Goal: Task Accomplishment & Management: Manage account settings

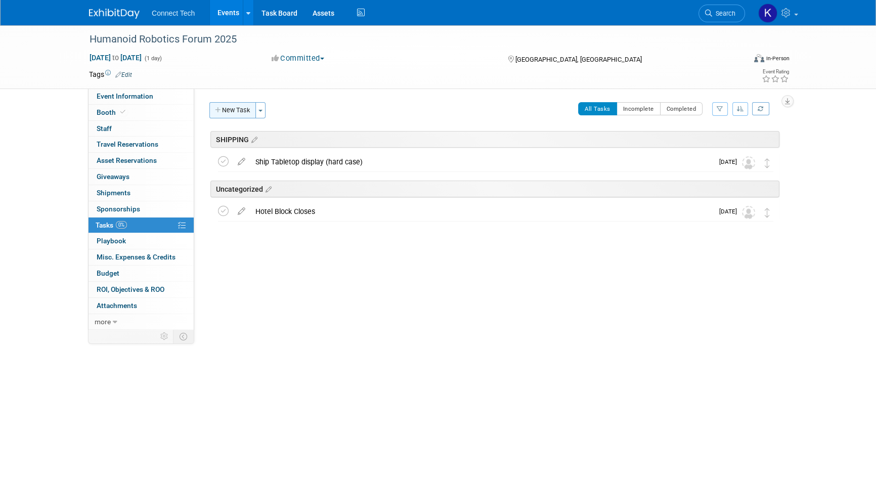
click at [226, 116] on button "New Task" at bounding box center [232, 110] width 47 height 16
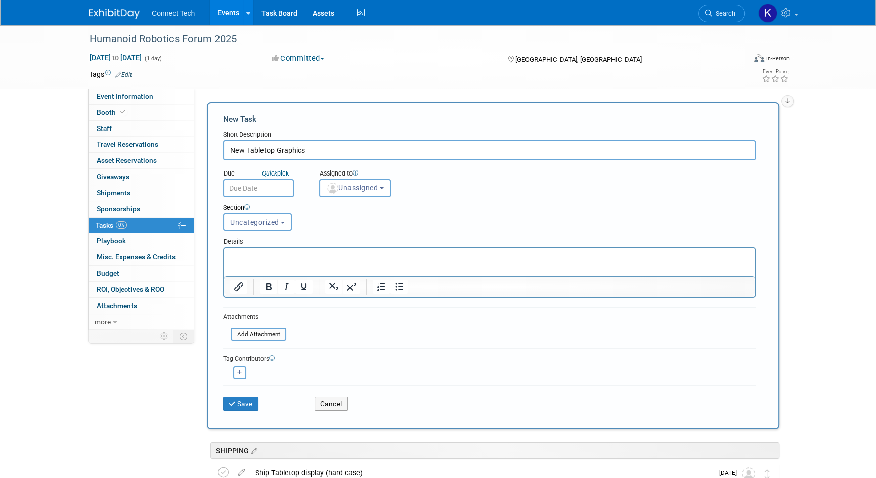
type input "New Tabletop Graphics"
click at [267, 180] on input "text" at bounding box center [258, 188] width 71 height 18
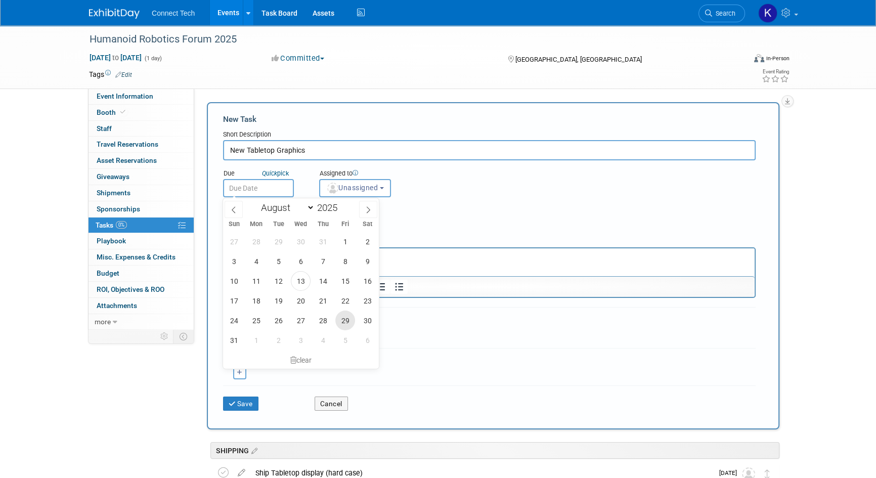
click at [341, 322] on span "29" at bounding box center [345, 321] width 20 height 20
type input "[DATE]"
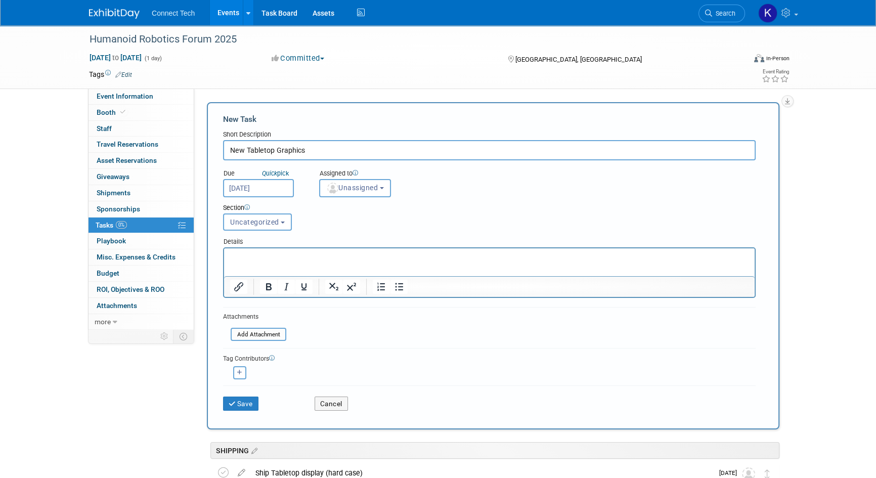
click at [322, 253] on p "Rich Text Area. Press ALT-0 for help." at bounding box center [489, 257] width 519 height 10
click at [260, 229] on button "Uncategorized" at bounding box center [257, 221] width 69 height 17
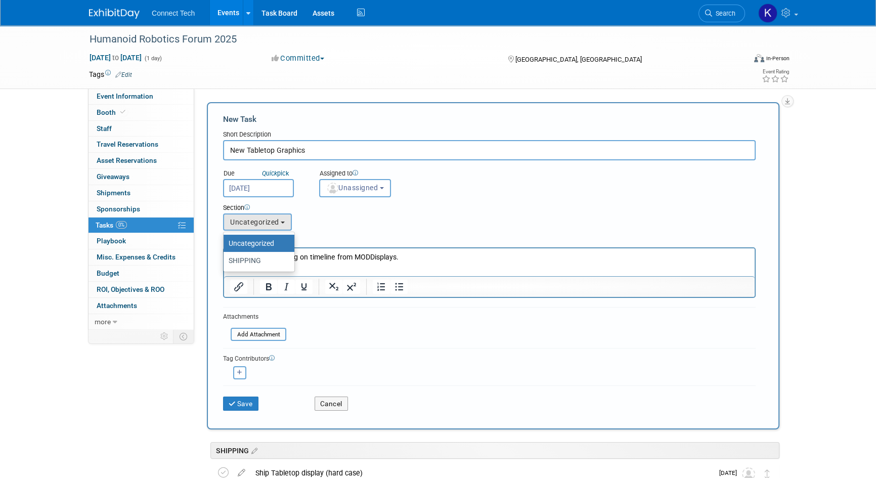
click at [357, 220] on div "Section Uncategorized SHIPPING Uncategorized Uncategorized SHIPPING" at bounding box center [466, 214] width 502 height 35
click at [260, 405] on div "Save" at bounding box center [261, 400] width 92 height 21
click at [257, 405] on button "Save" at bounding box center [240, 404] width 35 height 14
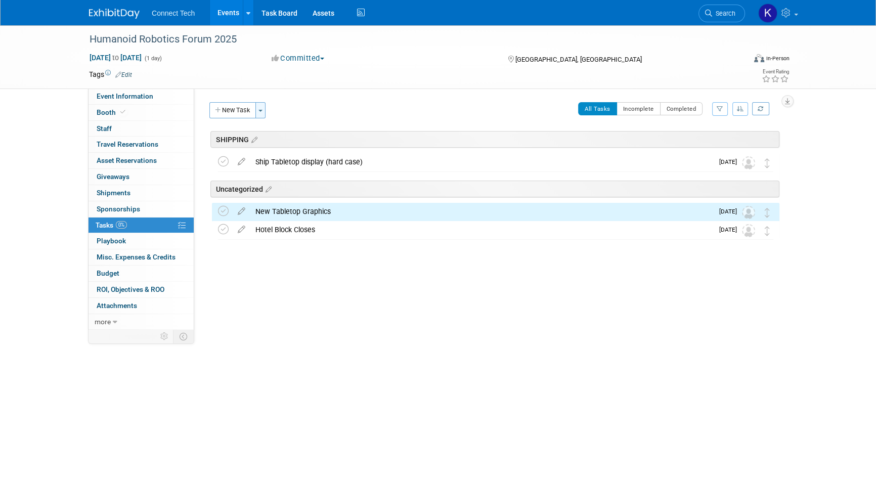
click at [262, 111] on button "Toggle Dropdown" at bounding box center [260, 110] width 10 height 16
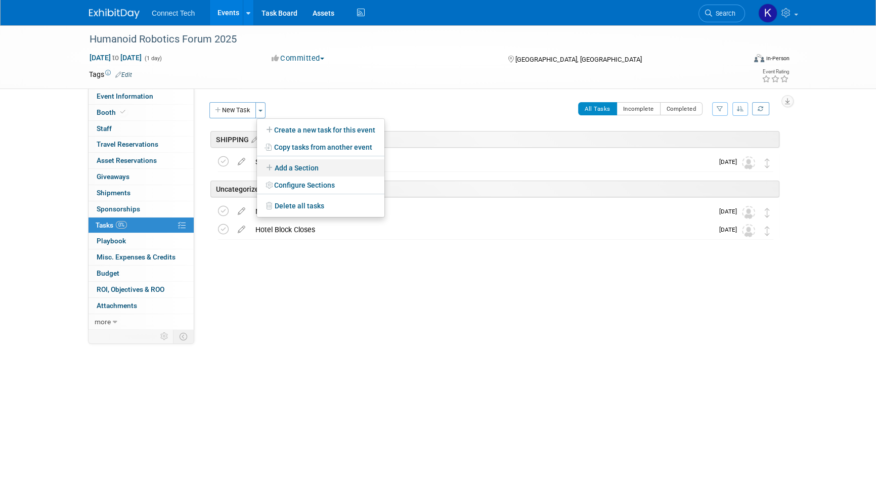
click at [323, 166] on link "Add a Section" at bounding box center [320, 167] width 127 height 17
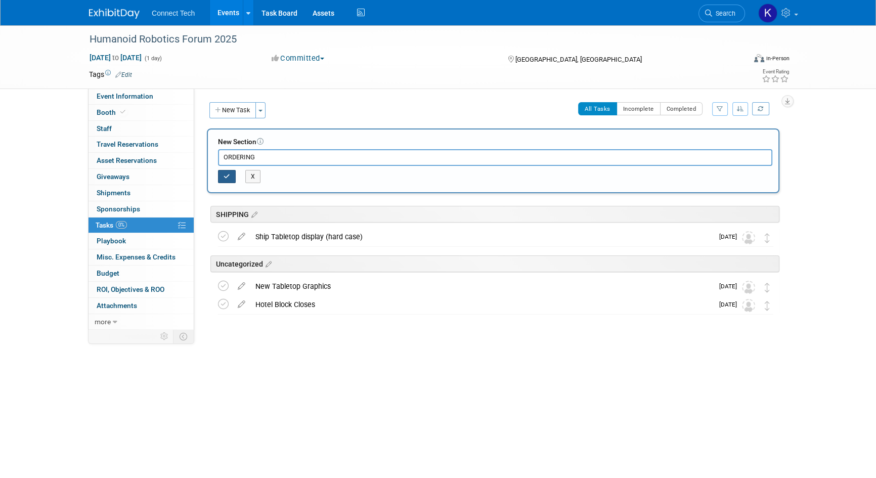
click at [226, 176] on icon "button" at bounding box center [227, 177] width 7 height 6
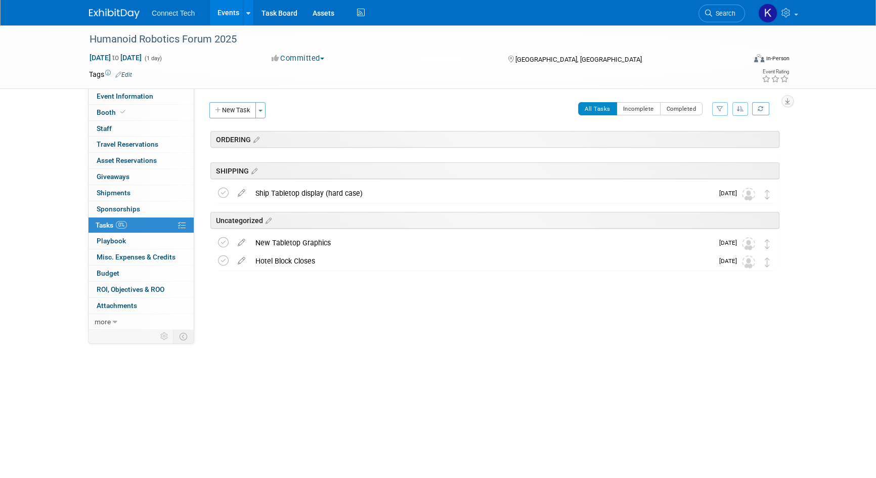
click at [267, 109] on div "New Task Toggle Dropdown Create a new task for this event Copy tasks from anoth…" at bounding box center [240, 110] width 62 height 16
click at [266, 110] on button "Toggle Dropdown" at bounding box center [260, 110] width 10 height 16
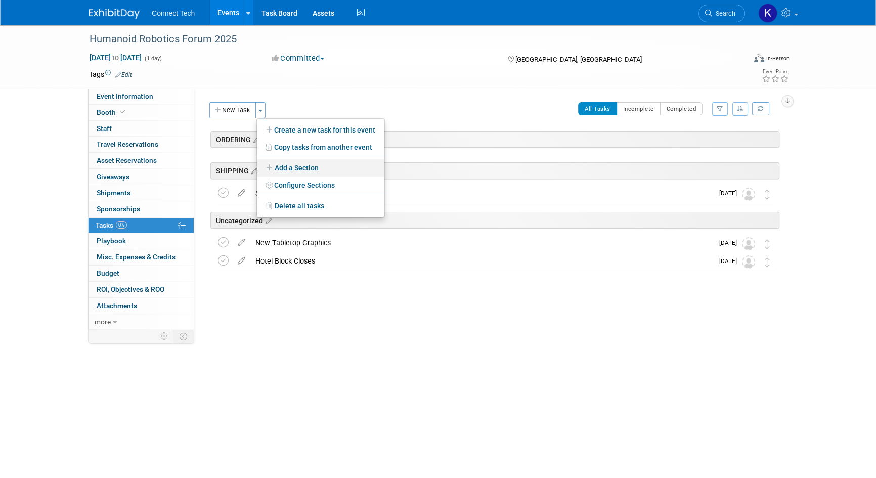
click at [291, 165] on link "Add a Section" at bounding box center [320, 167] width 127 height 17
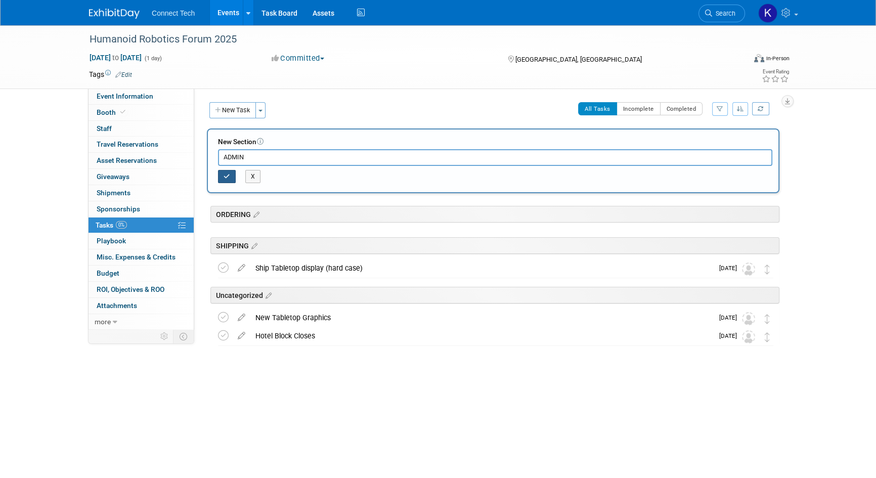
type input "ADMIN"
click at [227, 177] on icon "button" at bounding box center [227, 177] width 7 height 6
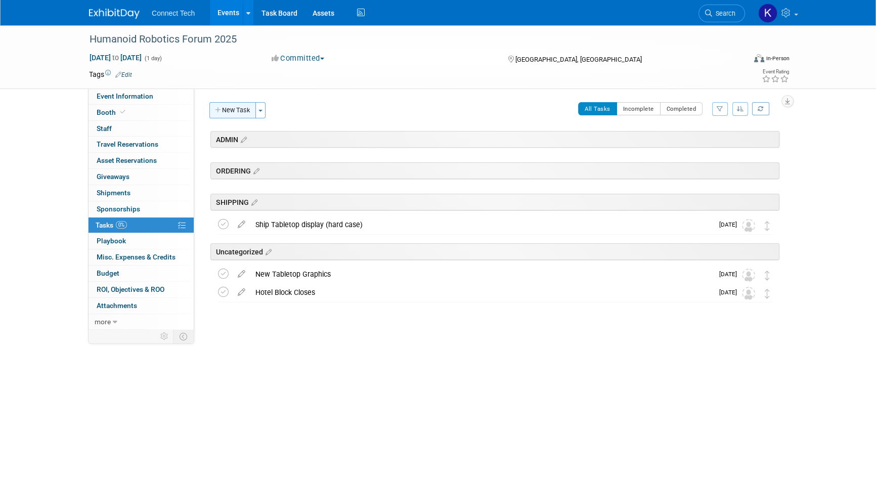
click at [242, 111] on button "New Task" at bounding box center [232, 110] width 47 height 16
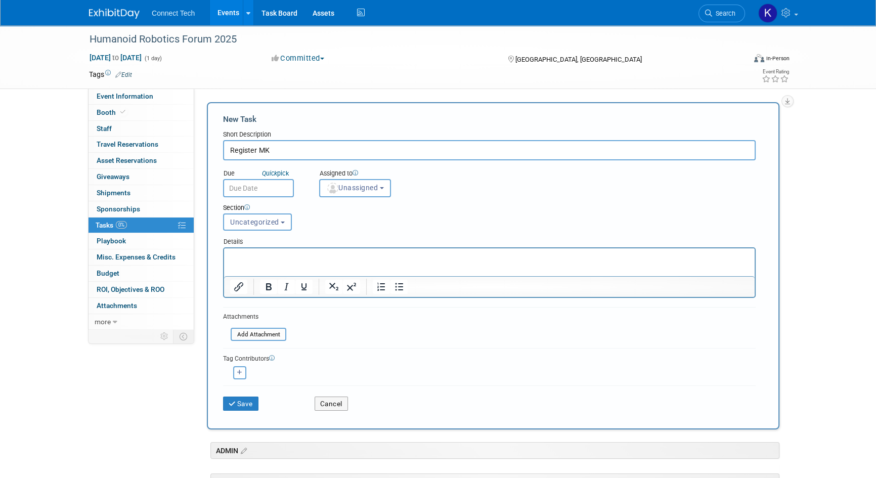
type input "Register MK"
click at [247, 187] on input "text" at bounding box center [258, 188] width 71 height 18
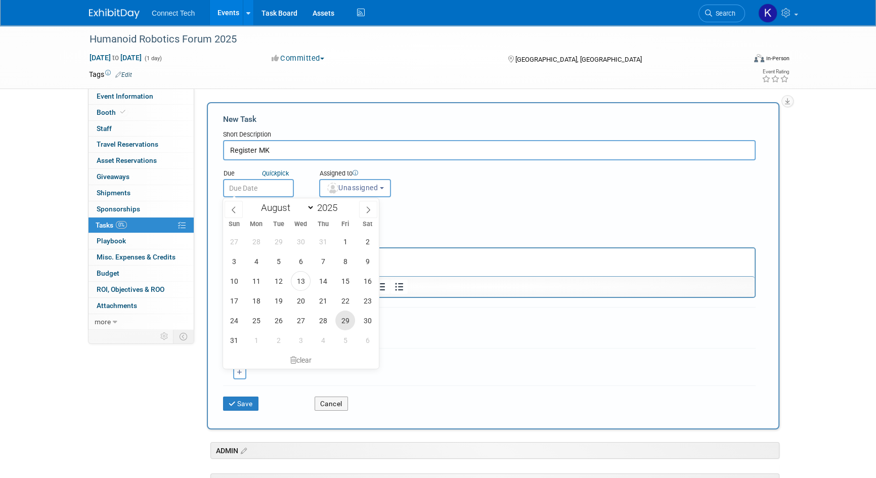
click at [339, 319] on span "29" at bounding box center [345, 321] width 20 height 20
type input "[DATE]"
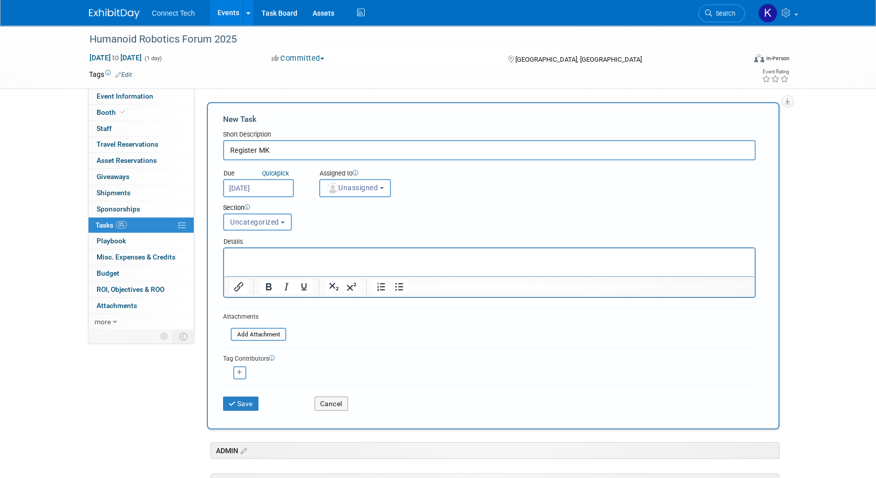
click at [261, 219] on span "Uncategorized" at bounding box center [254, 222] width 49 height 8
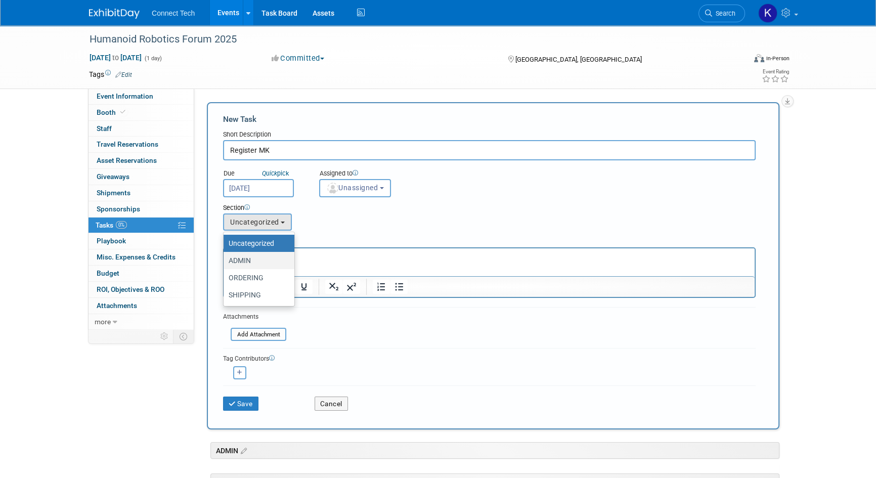
click at [257, 259] on label "ADMIN" at bounding box center [257, 260] width 56 height 13
click at [225, 259] on input "ADMIN" at bounding box center [222, 260] width 7 height 7
select select "11273829"
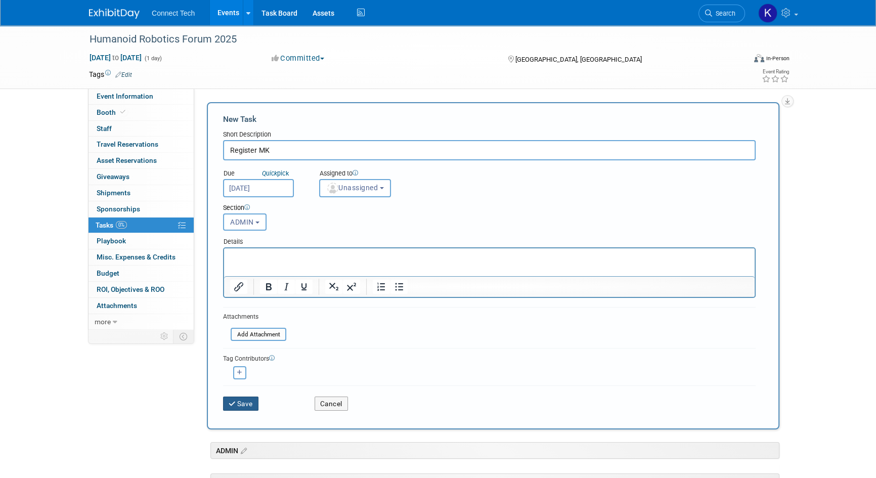
click at [250, 397] on button "Save" at bounding box center [240, 404] width 35 height 14
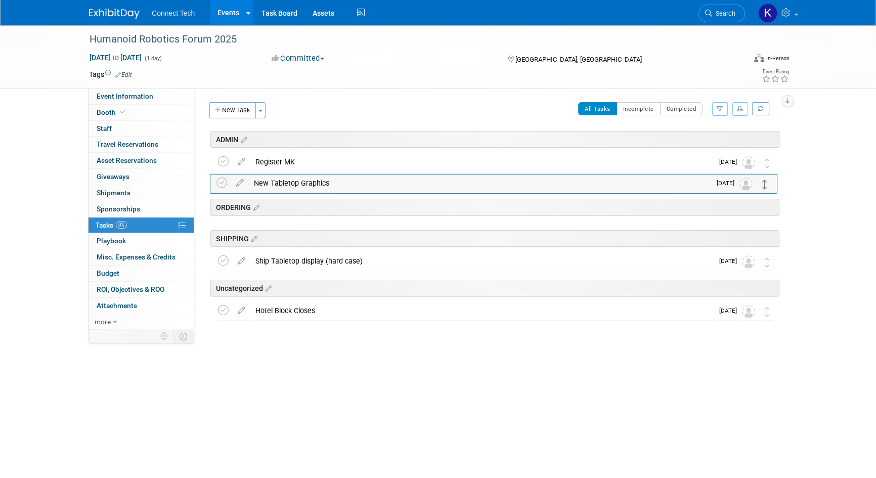
drag, startPoint x: 768, startPoint y: 291, endPoint x: 766, endPoint y: 182, distance: 109.8
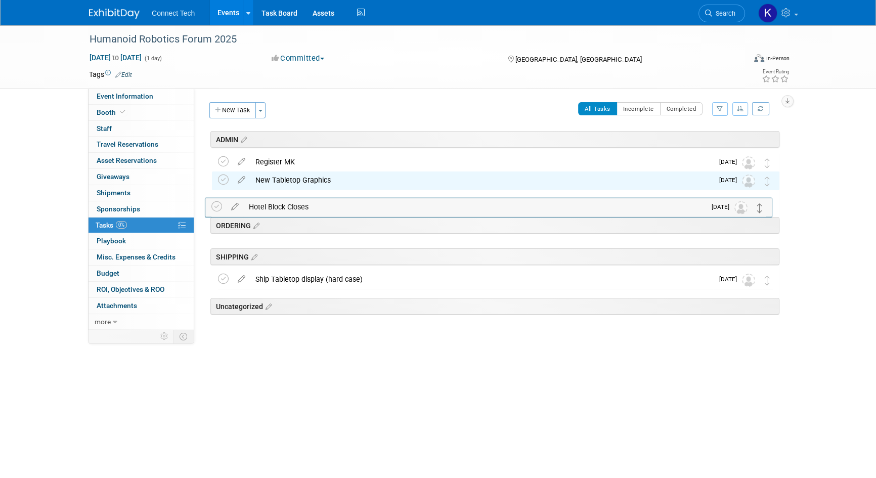
drag, startPoint x: 769, startPoint y: 313, endPoint x: 762, endPoint y: 208, distance: 105.0
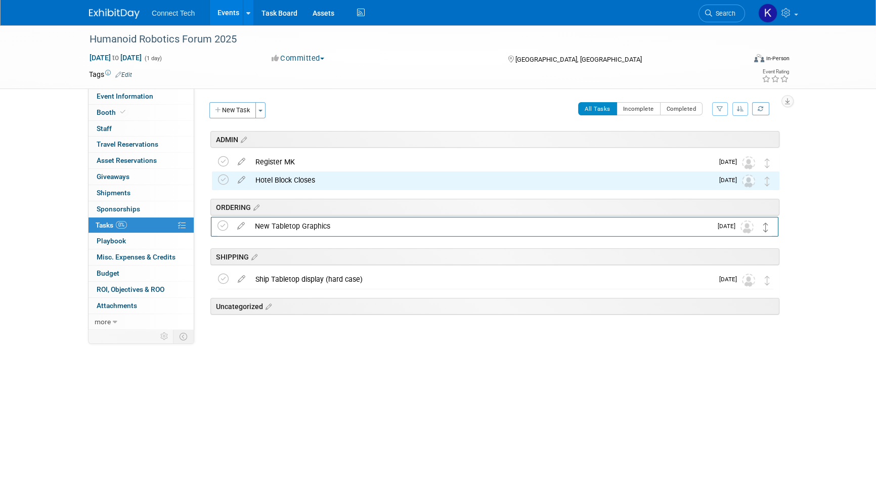
drag, startPoint x: 768, startPoint y: 181, endPoint x: 767, endPoint y: 227, distance: 45.5
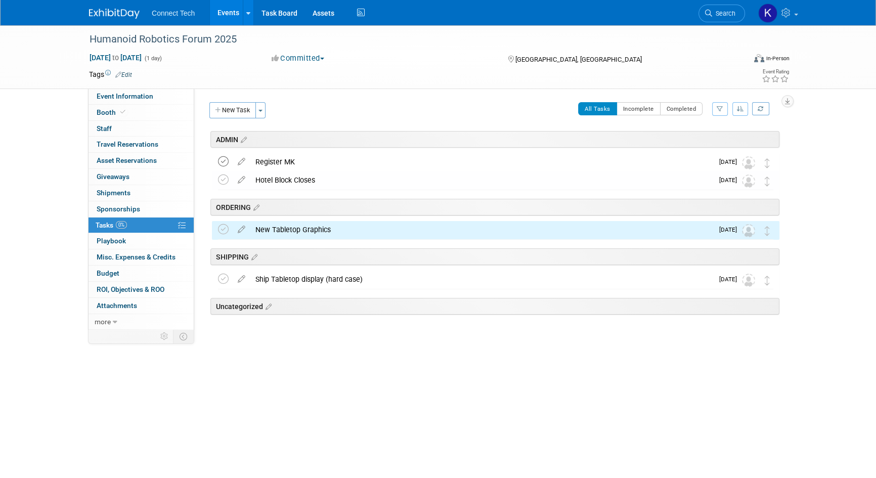
click at [222, 159] on icon at bounding box center [223, 161] width 11 height 11
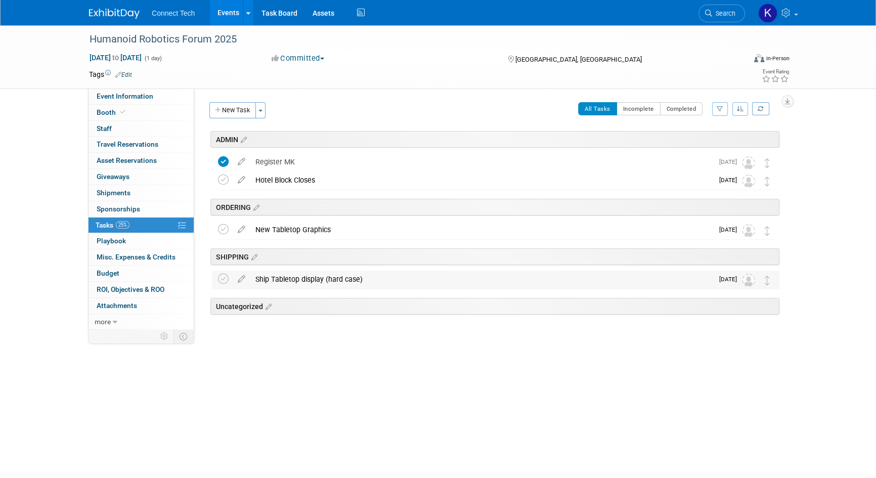
click at [322, 277] on div "Ship Tabletop display (hard case)" at bounding box center [481, 279] width 463 height 17
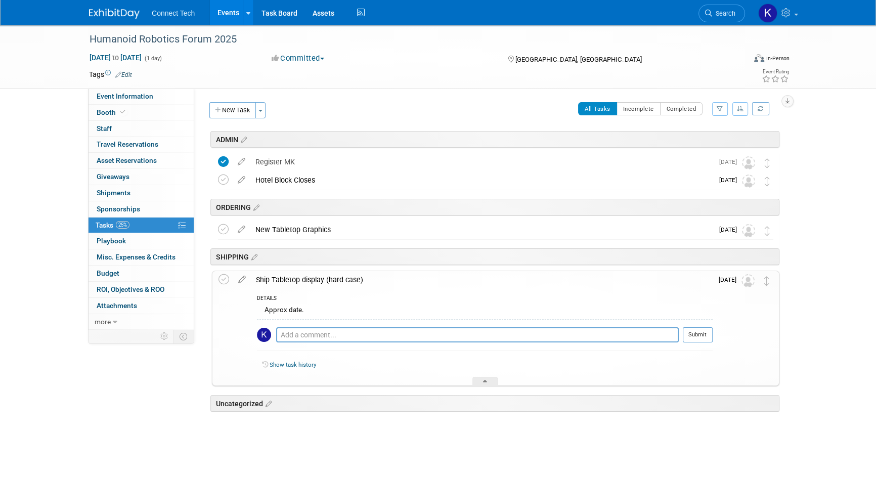
click at [340, 280] on div "Ship Tabletop display (hard case)" at bounding box center [482, 279] width 462 height 17
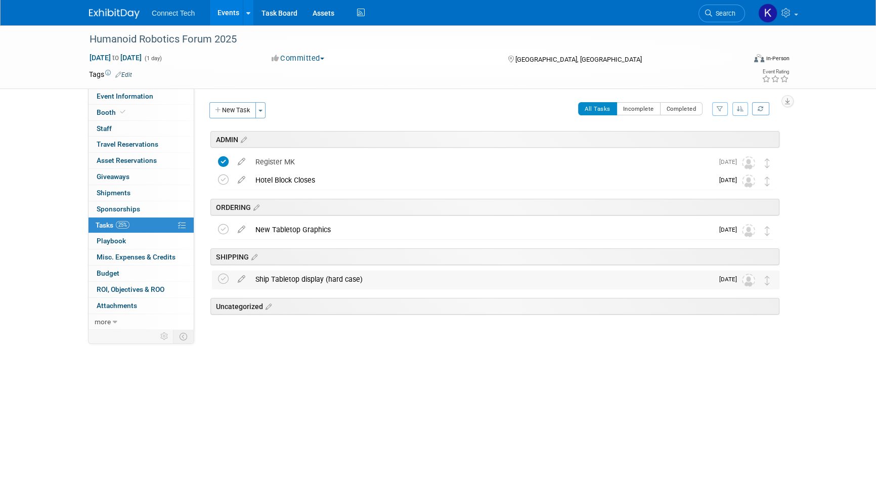
click at [725, 281] on span "[DATE]" at bounding box center [730, 279] width 23 height 7
click at [244, 280] on icon at bounding box center [242, 277] width 18 height 13
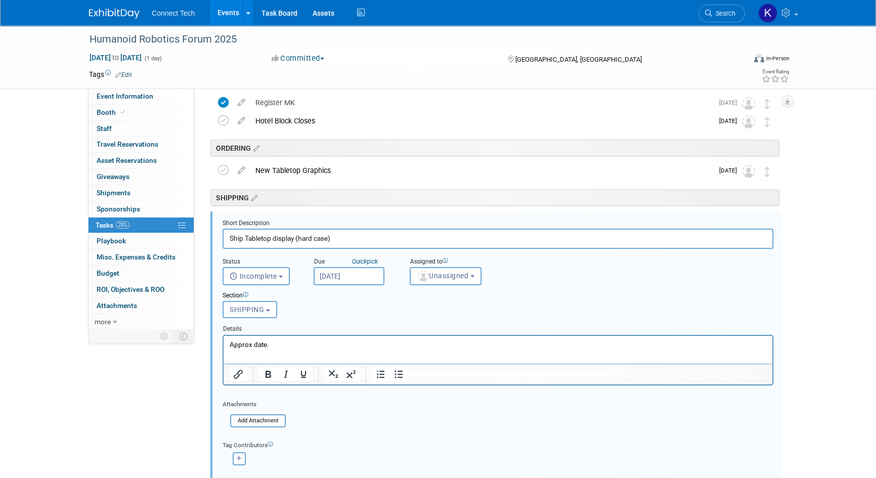
scroll to position [122, 0]
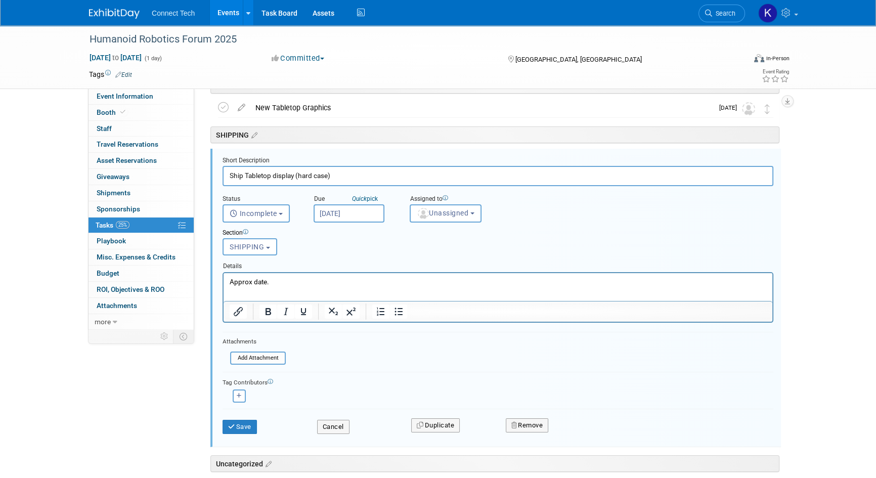
click at [348, 213] on input "[DATE]" at bounding box center [349, 213] width 71 height 18
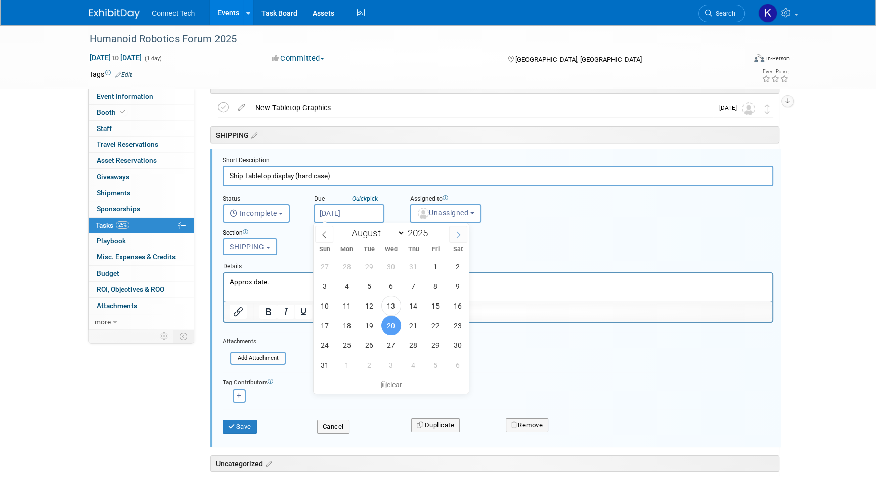
click at [456, 231] on icon at bounding box center [458, 234] width 7 height 7
select select "8"
click at [374, 305] on span "16" at bounding box center [369, 306] width 20 height 20
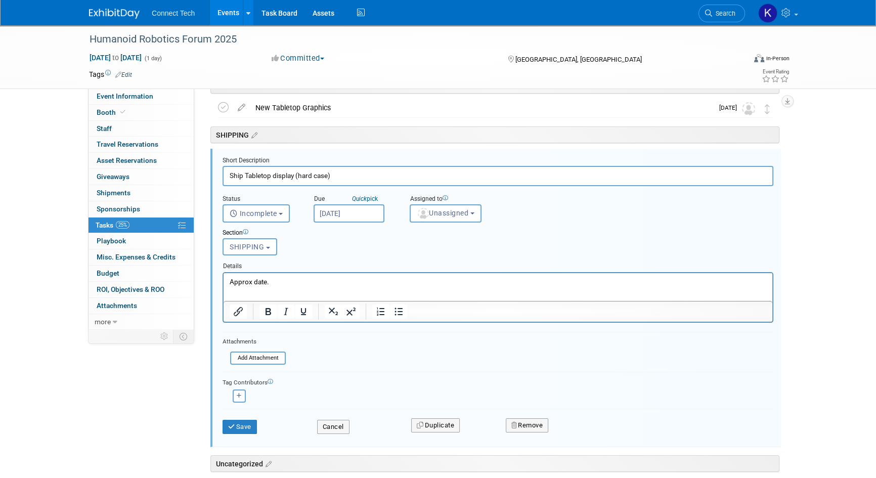
click at [242, 435] on div "Save Cancel Duplicate Remove" at bounding box center [498, 425] width 566 height 24
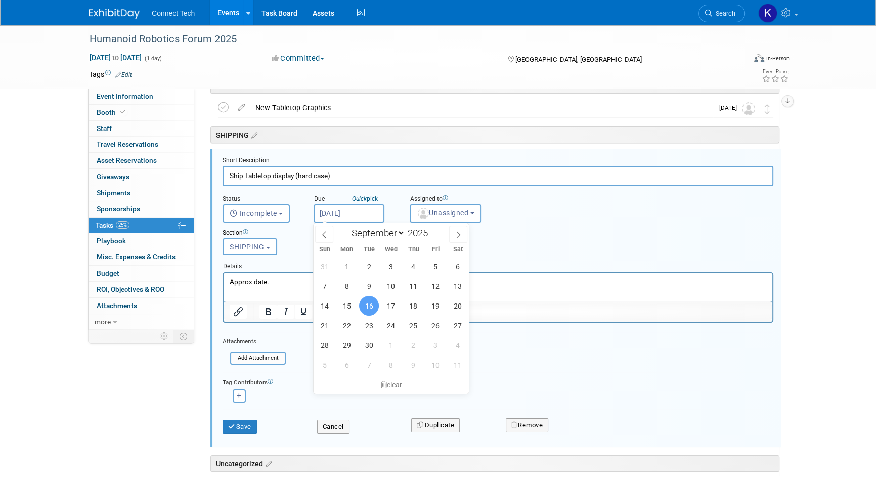
click at [350, 214] on input "[DATE]" at bounding box center [349, 213] width 71 height 18
drag, startPoint x: 348, startPoint y: 303, endPoint x: 104, endPoint y: 26, distance: 369.5
click at [348, 303] on span "15" at bounding box center [347, 306] width 20 height 20
type input "[DATE]"
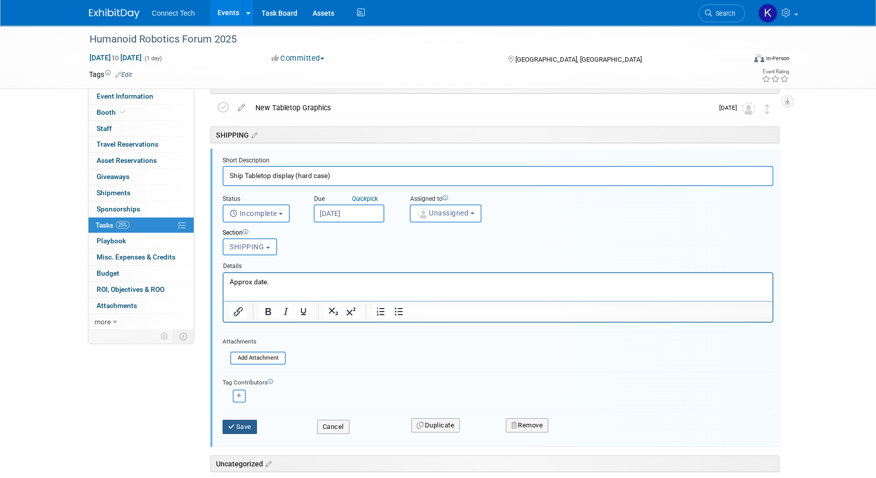
click at [246, 430] on button "Save" at bounding box center [240, 427] width 34 height 14
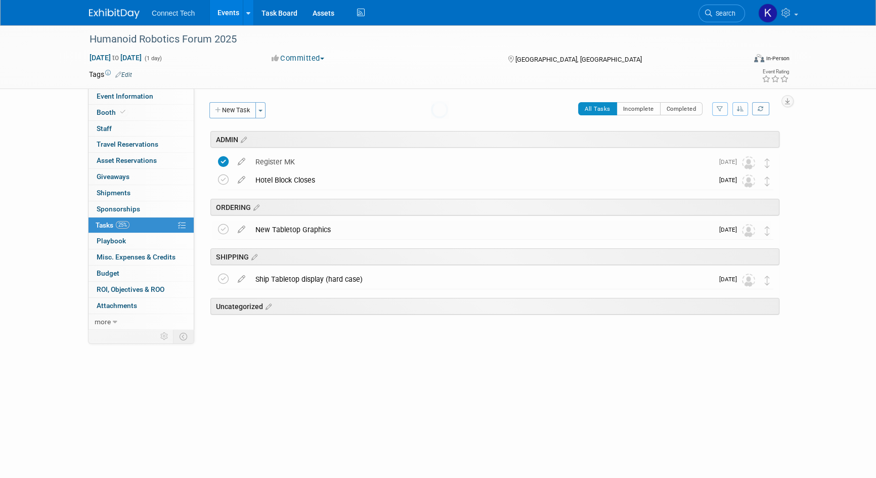
scroll to position [0, 0]
click at [225, 10] on link "Events" at bounding box center [228, 12] width 37 height 25
